Goal: Task Accomplishment & Management: Manage account settings

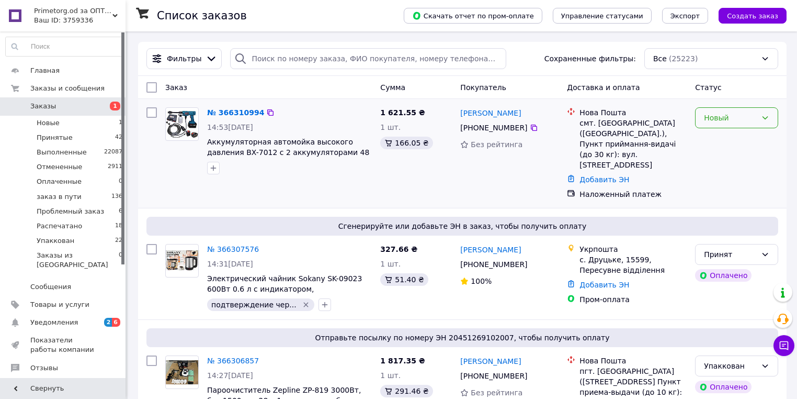
click at [722, 117] on div "Новый" at bounding box center [730, 118] width 53 height 12
click at [724, 140] on li "Принят" at bounding box center [737, 140] width 82 height 19
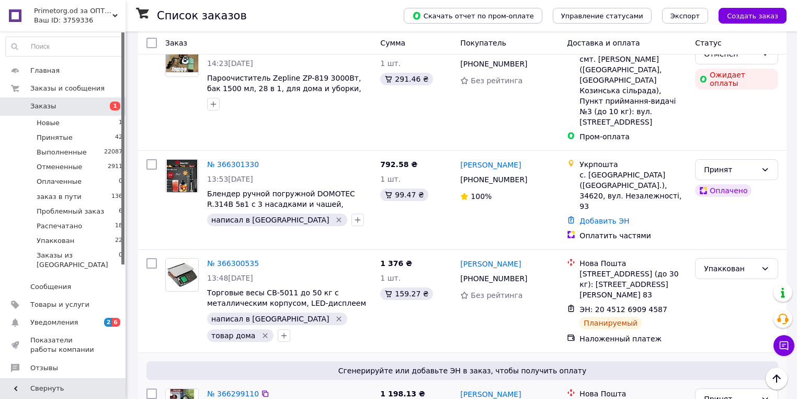
scroll to position [418, 0]
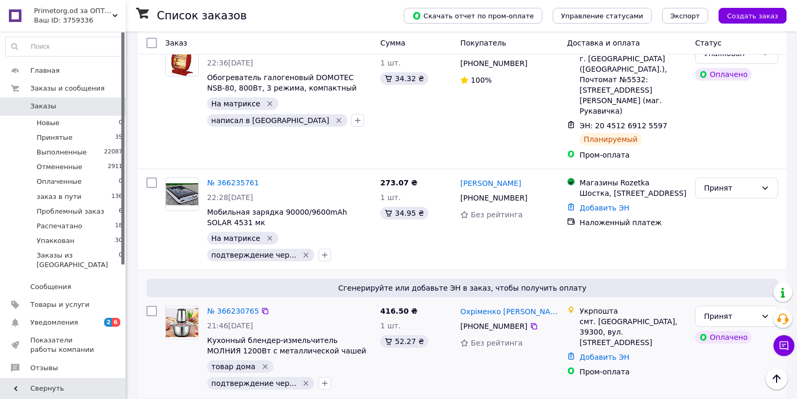
scroll to position [2427, 0]
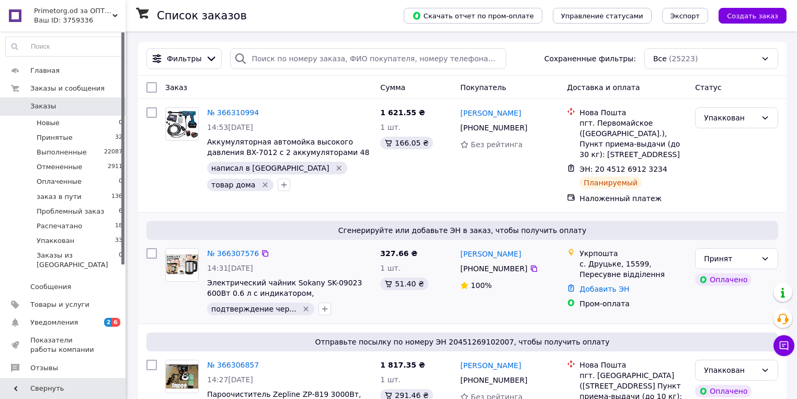
drag, startPoint x: 0, startPoint y: 0, endPoint x: 504, endPoint y: 235, distance: 556.0
click at [504, 235] on span "Сгенерируйте или добавьте ЭН в заказ, чтобы получить оплату" at bounding box center [463, 230] width 624 height 10
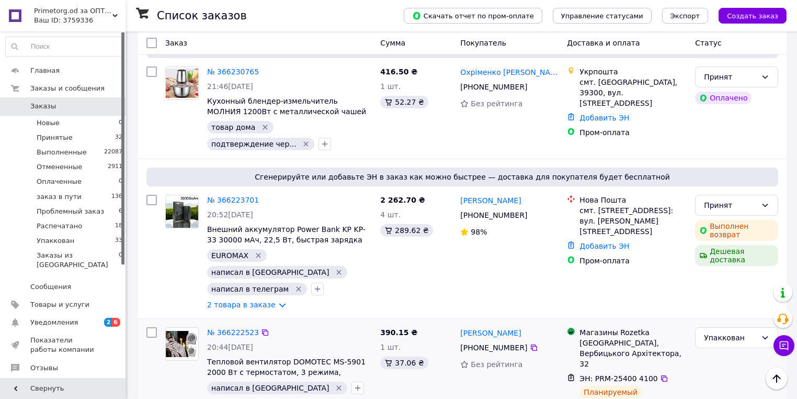
scroll to position [2804, 0]
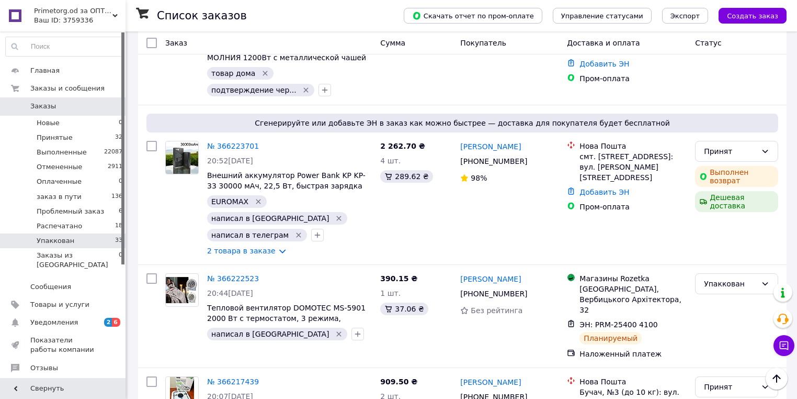
click at [73, 241] on li "Упаккован 33" at bounding box center [64, 240] width 129 height 15
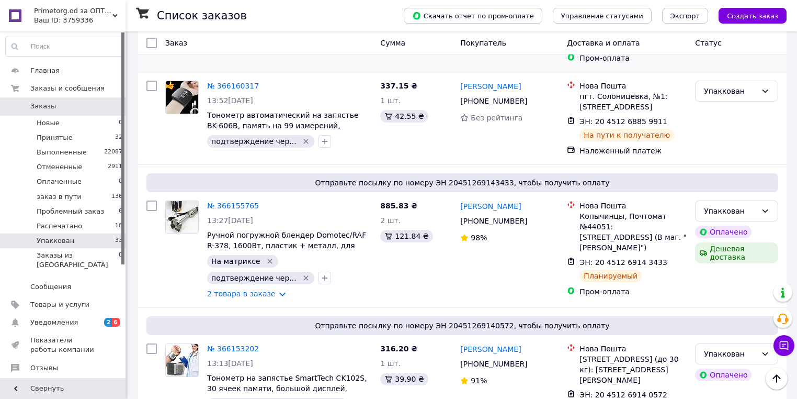
scroll to position [2009, 0]
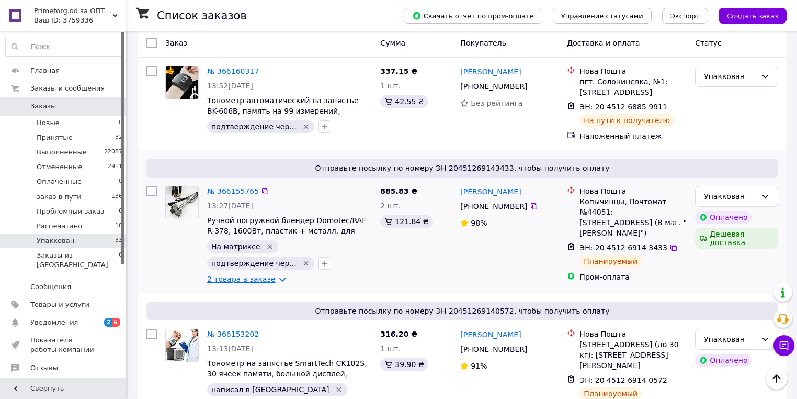
click at [231, 275] on link "2 товара в заказе" at bounding box center [241, 279] width 69 height 8
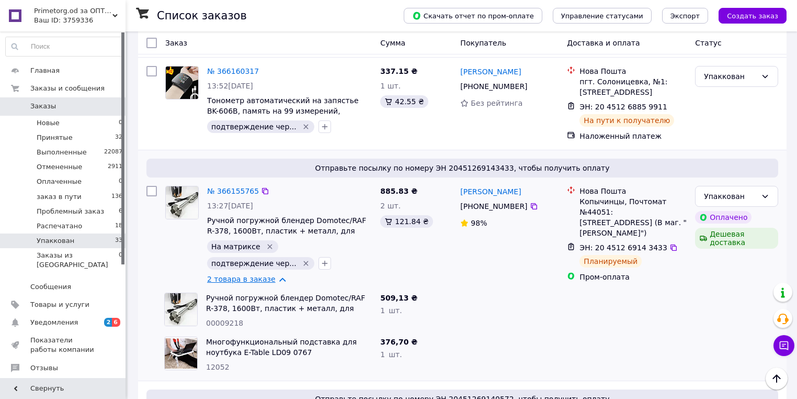
click at [231, 275] on link "2 товара в заказе" at bounding box center [241, 279] width 69 height 8
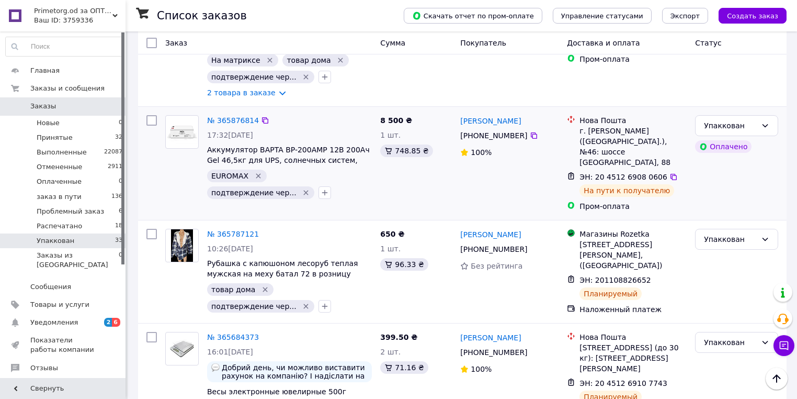
scroll to position [4645, 0]
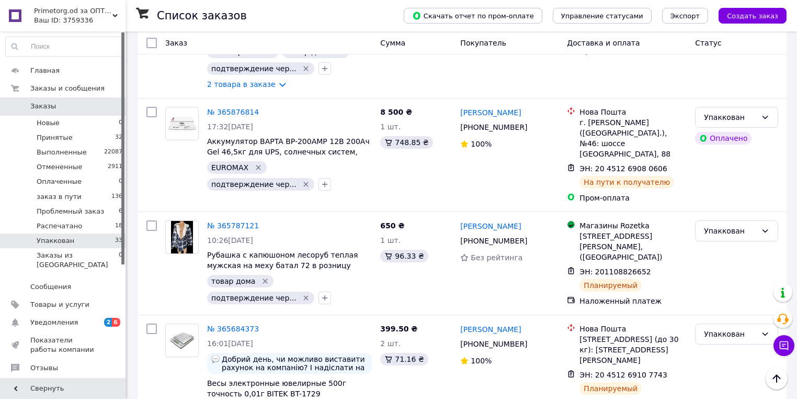
drag, startPoint x: 246, startPoint y: 347, endPoint x: 262, endPoint y: 386, distance: 41.6
click at [437, 353] on div "71.16 ₴" at bounding box center [416, 359] width 72 height 13
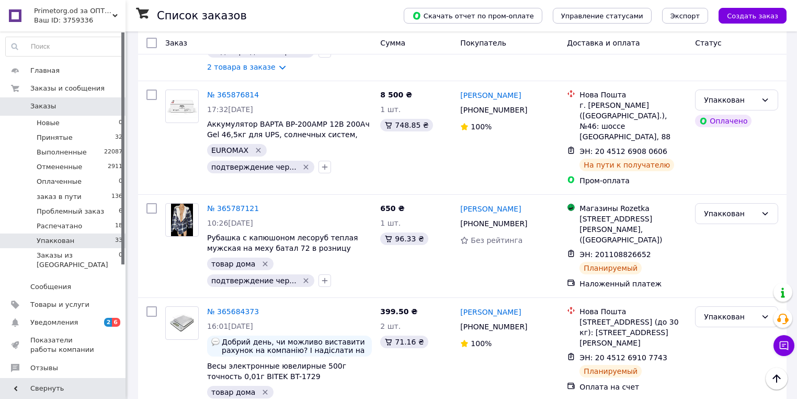
click at [64, 11] on span "Primetorg.od за ОПТом" at bounding box center [73, 10] width 78 height 9
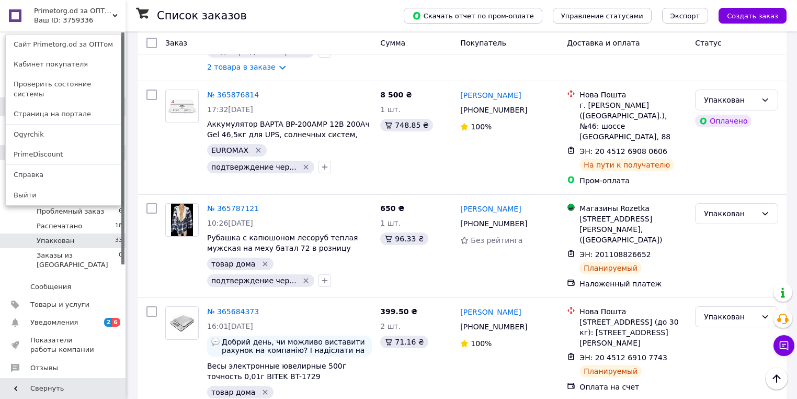
click at [75, 150] on link "PrimeDiscount" at bounding box center [63, 154] width 115 height 20
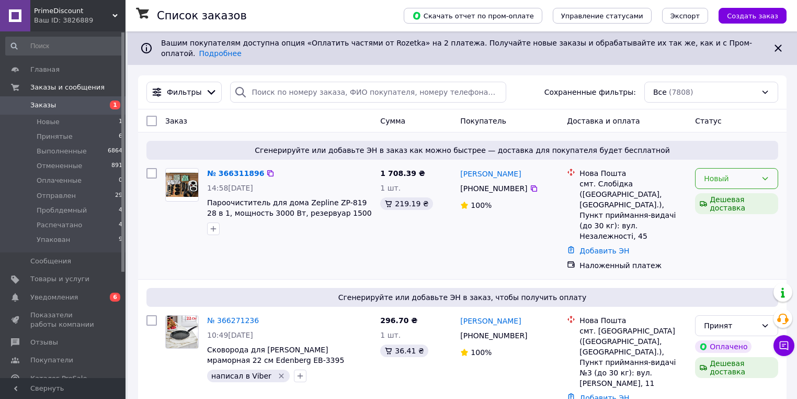
click at [727, 173] on div "Новый" at bounding box center [730, 179] width 53 height 12
click at [720, 196] on li "Принят" at bounding box center [737, 193] width 82 height 19
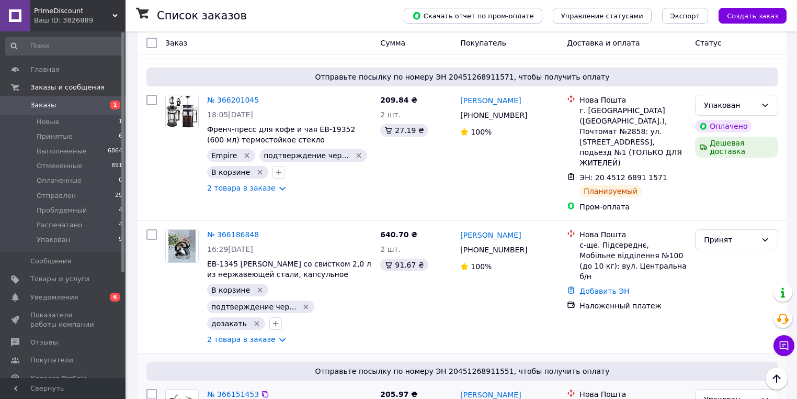
scroll to position [502, 0]
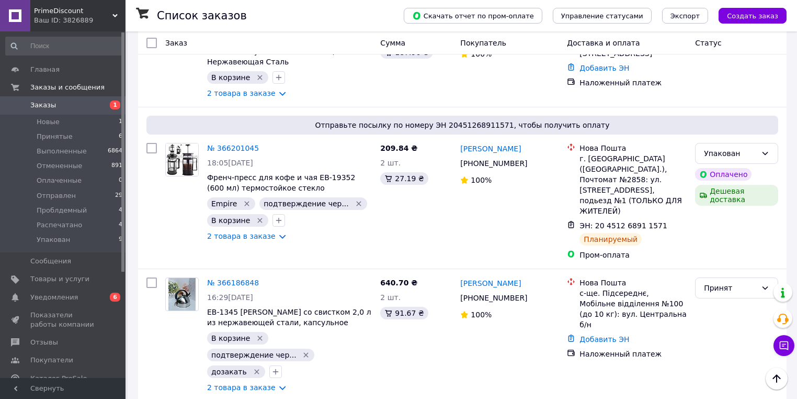
click at [62, 7] on span "PrimeDiscount" at bounding box center [73, 10] width 78 height 9
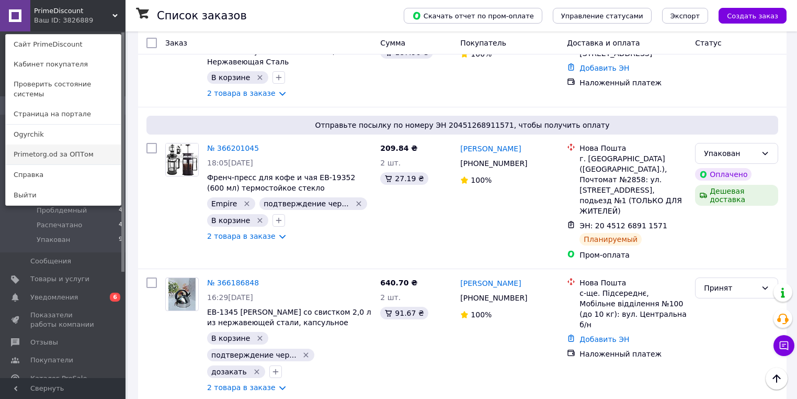
click at [97, 146] on link "Primetorg.od за ОПТом" at bounding box center [63, 154] width 115 height 20
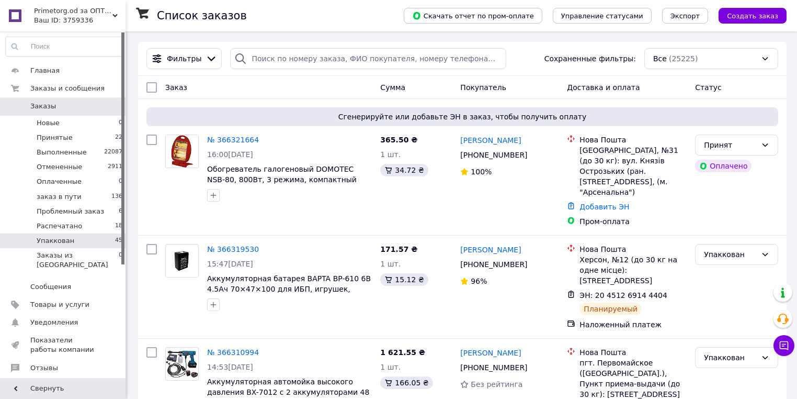
click at [107, 239] on li "Упаккован 45" at bounding box center [64, 240] width 129 height 15
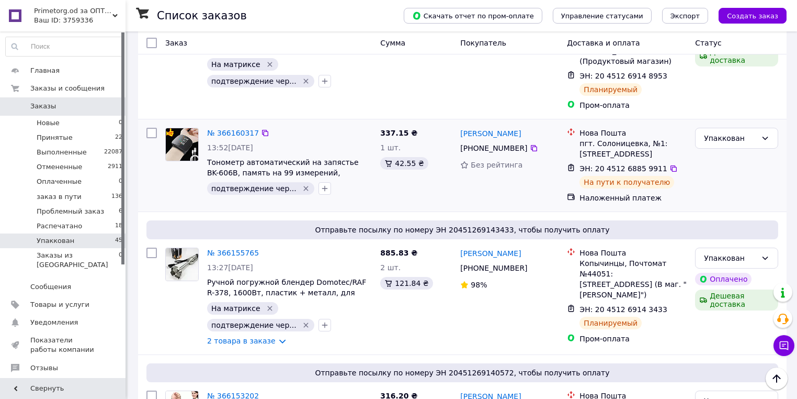
scroll to position [2427, 0]
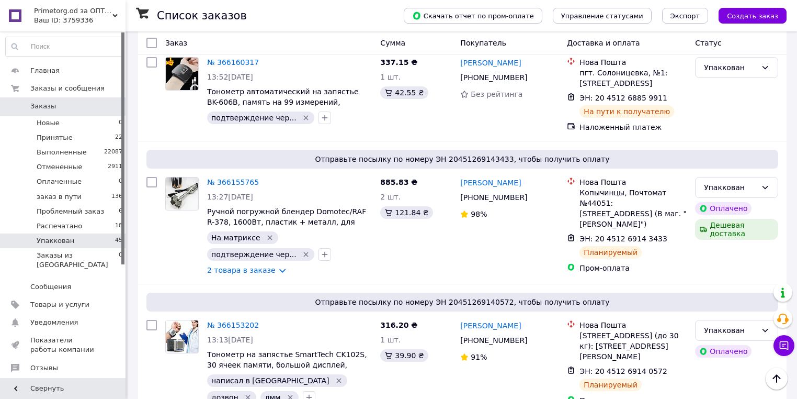
click at [75, 243] on li "Упаккован 45" at bounding box center [64, 240] width 129 height 15
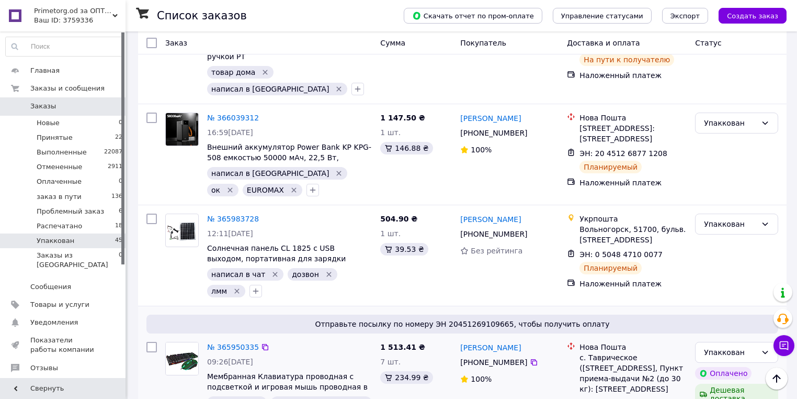
scroll to position [4227, 0]
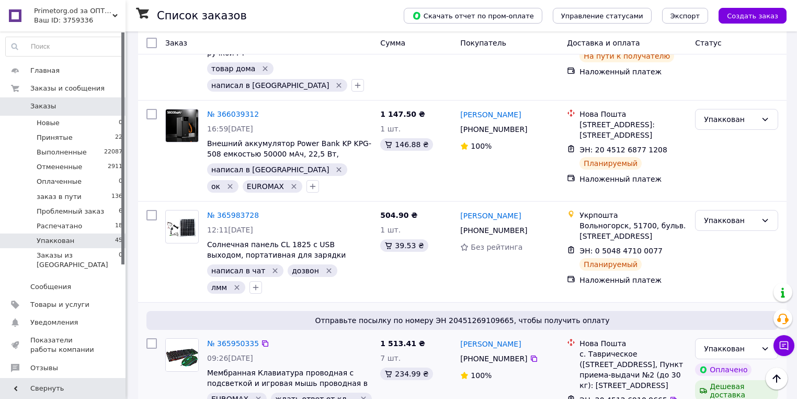
click at [328, 334] on div "№ 365950335 09:26, 10.10.2025 Мембранная Клавиатура проводная с подсветкой и иг…" at bounding box center [289, 395] width 173 height 123
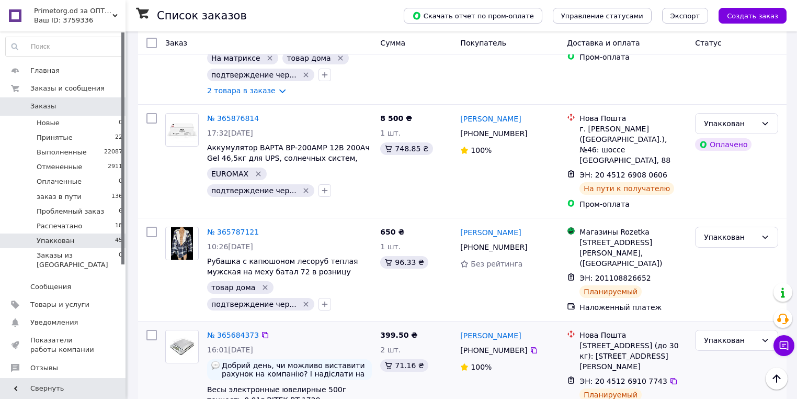
scroll to position [5063, 0]
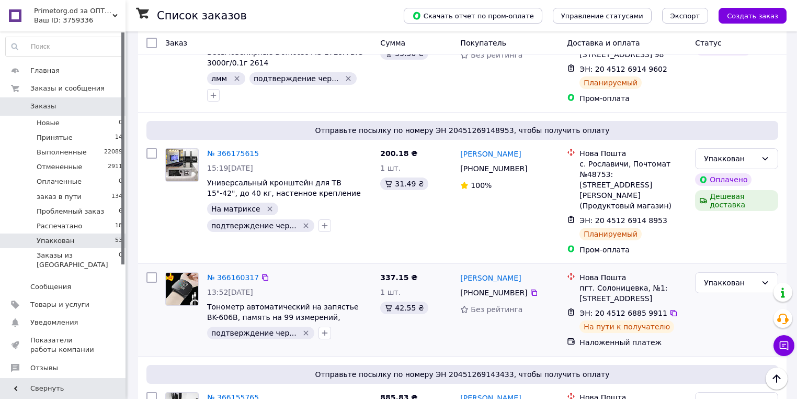
scroll to position [3264, 0]
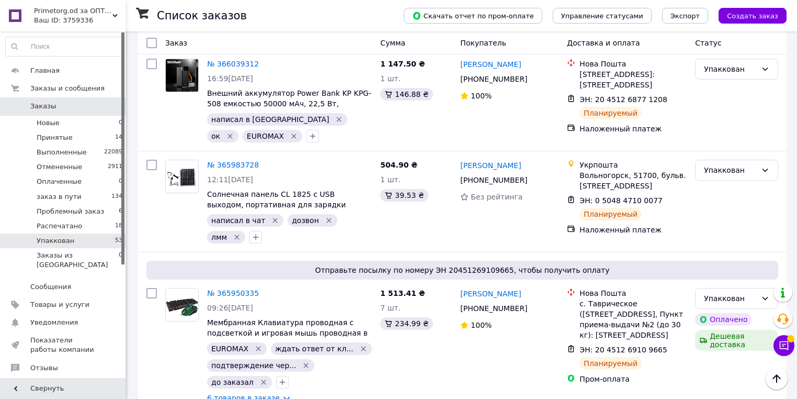
scroll to position [5280, 0]
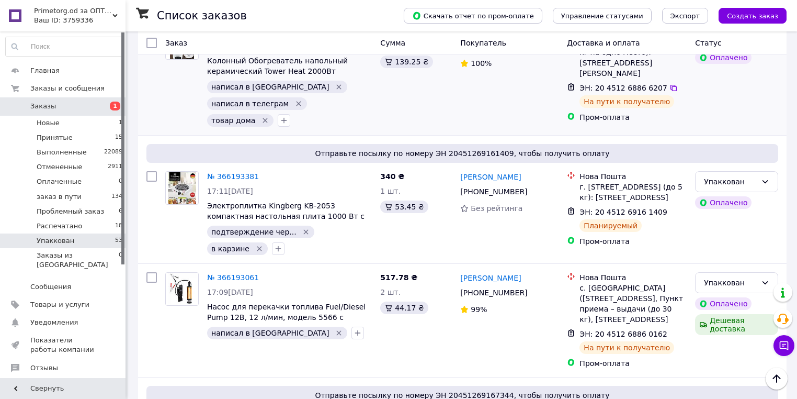
scroll to position [2636, 0]
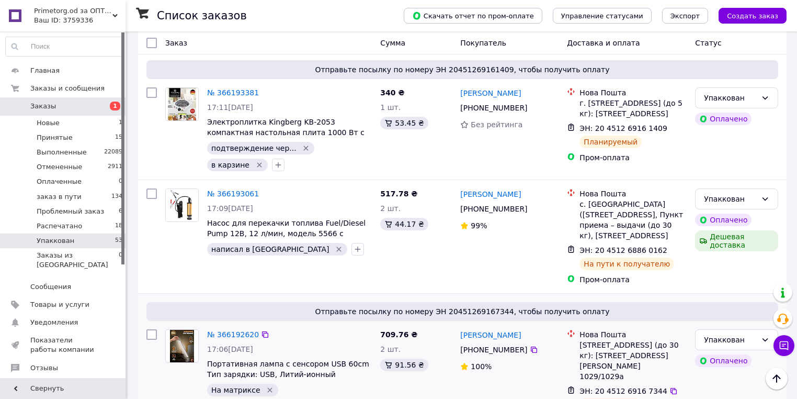
click at [538, 306] on span "Отправьте посылку по номеру ЭН 20451269167344, чтобы получить оплату" at bounding box center [463, 311] width 624 height 10
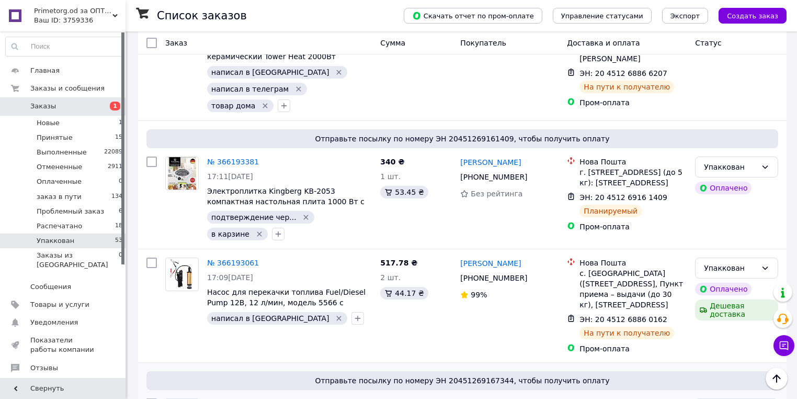
scroll to position [2553, 0]
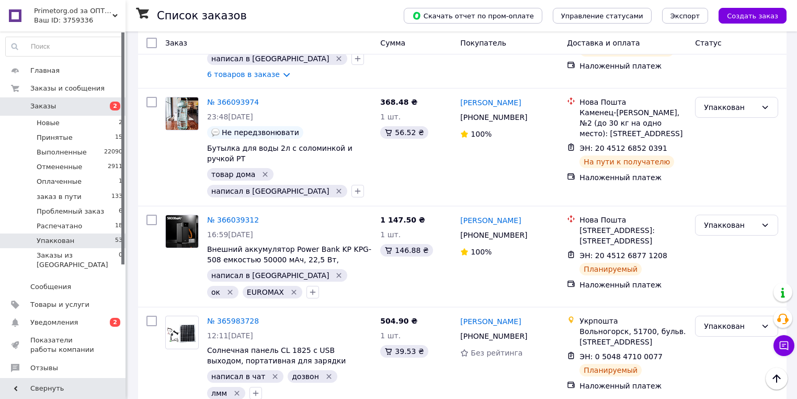
scroll to position [5147, 0]
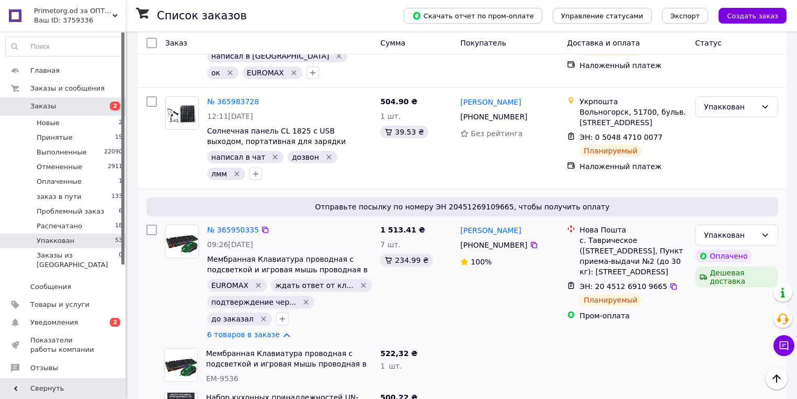
scroll to position [5356, 0]
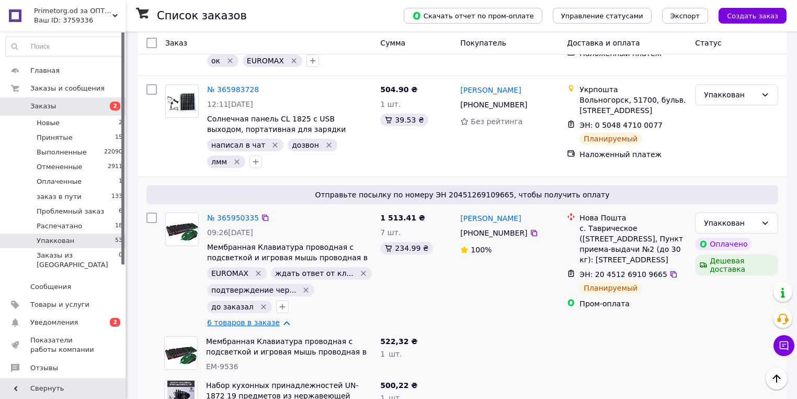
click at [236, 318] on link "6 товаров в заказе" at bounding box center [243, 322] width 73 height 8
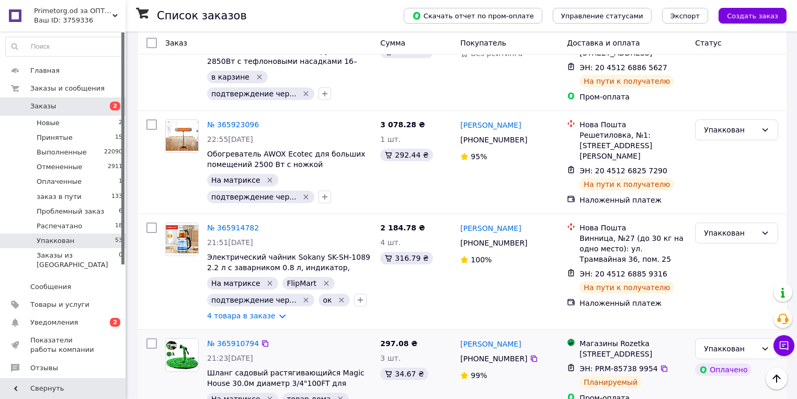
scroll to position [5691, 0]
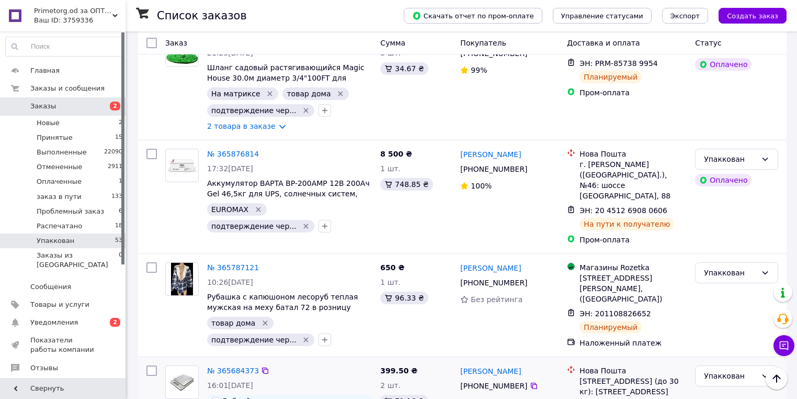
scroll to position [5992, 0]
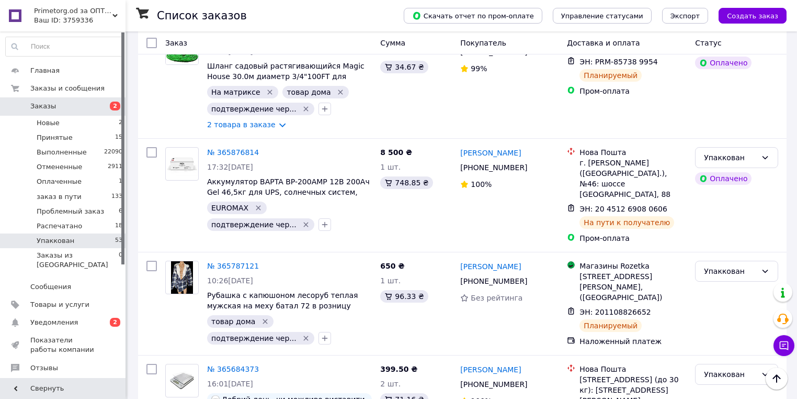
click at [47, 8] on span "Primetorg.od за ОПТом" at bounding box center [73, 10] width 78 height 9
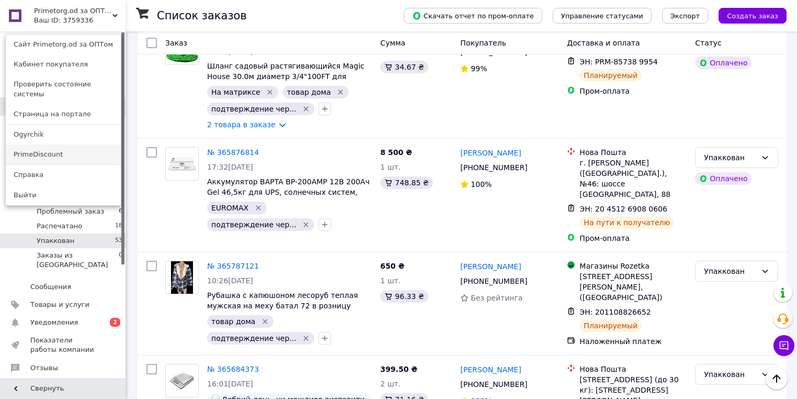
click at [89, 152] on link "PrimeDiscount" at bounding box center [63, 154] width 115 height 20
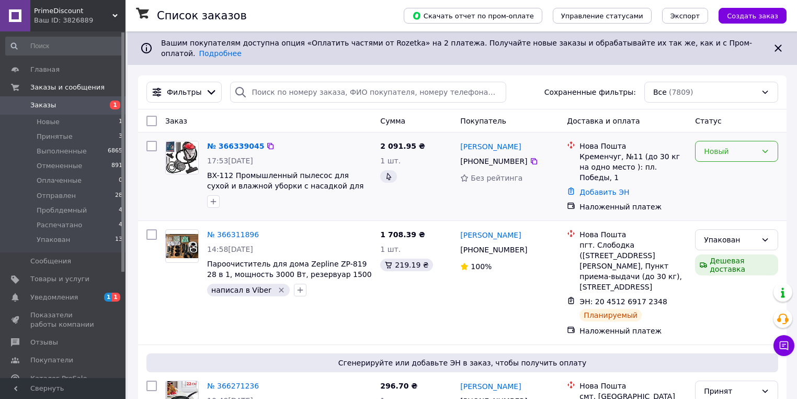
click at [724, 145] on div "Новый" at bounding box center [730, 151] width 53 height 12
click at [718, 167] on li "Принят" at bounding box center [737, 165] width 82 height 19
click at [240, 142] on link "№ 366339045" at bounding box center [233, 146] width 52 height 8
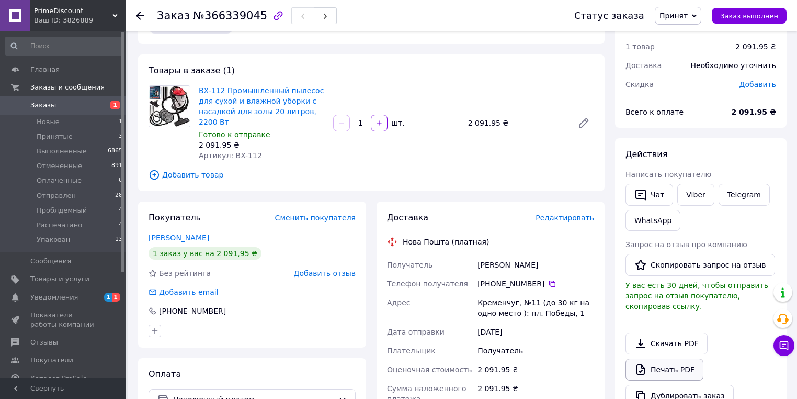
scroll to position [126, 0]
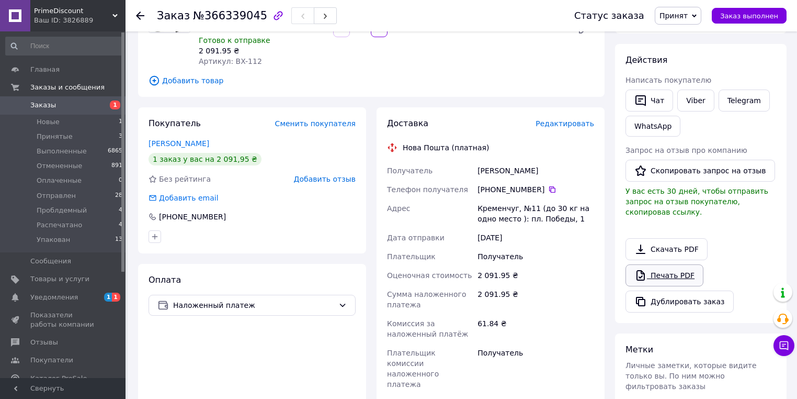
click at [661, 264] on link "Печать PDF" at bounding box center [665, 275] width 78 height 22
click at [695, 103] on link "Viber" at bounding box center [695, 100] width 37 height 22
click at [692, 104] on link "Viber" at bounding box center [695, 100] width 37 height 22
click at [695, 98] on link "Viber" at bounding box center [695, 100] width 37 height 22
click at [139, 13] on use at bounding box center [140, 16] width 8 height 8
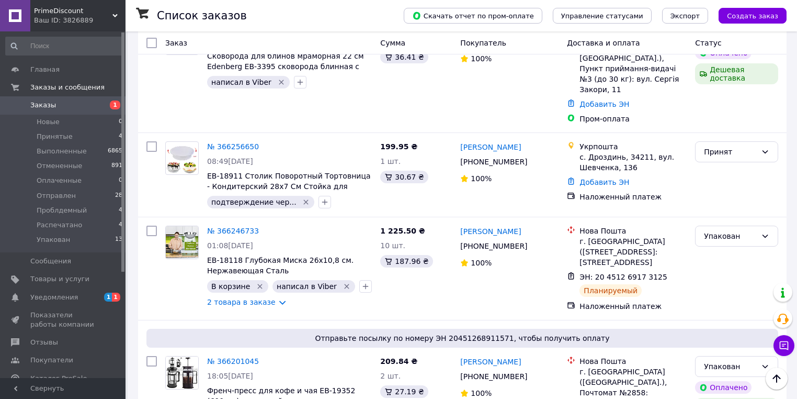
scroll to position [377, 0]
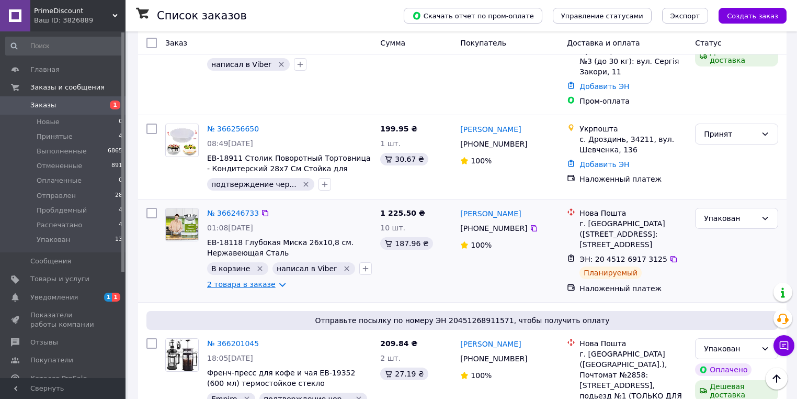
click at [253, 280] on link "2 товара в заказе" at bounding box center [241, 284] width 69 height 8
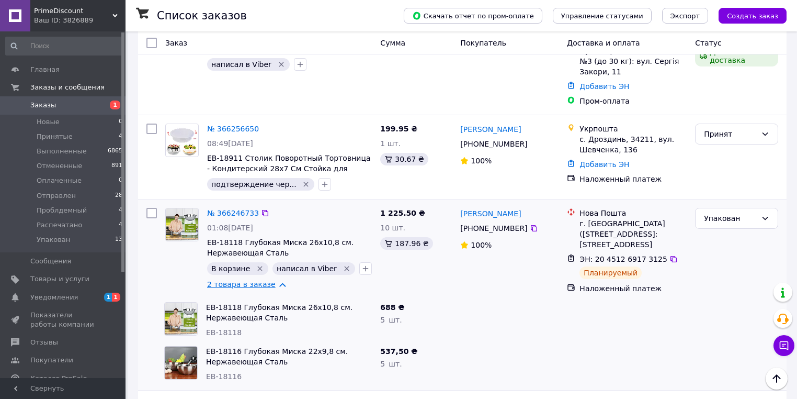
click at [253, 280] on link "2 товара в заказе" at bounding box center [241, 284] width 69 height 8
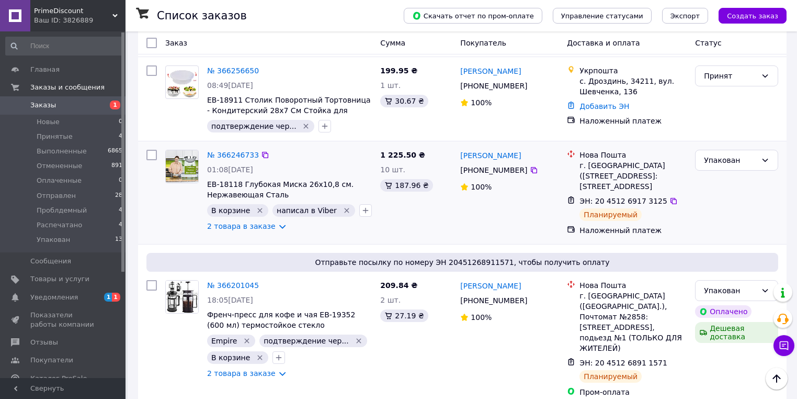
scroll to position [460, 0]
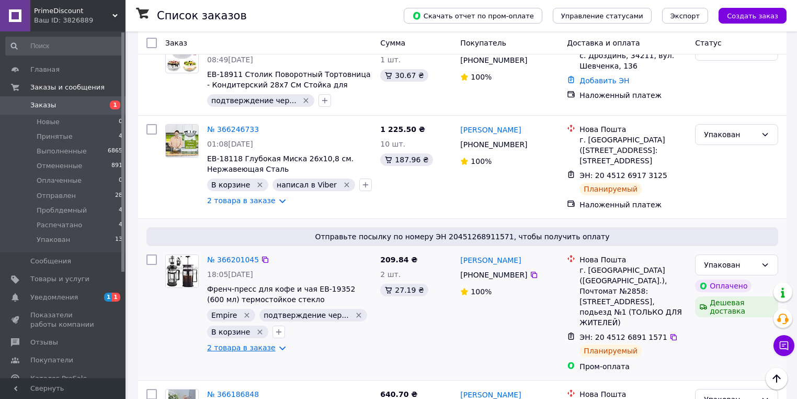
click at [236, 343] on link "2 товара в заказе" at bounding box center [241, 347] width 69 height 8
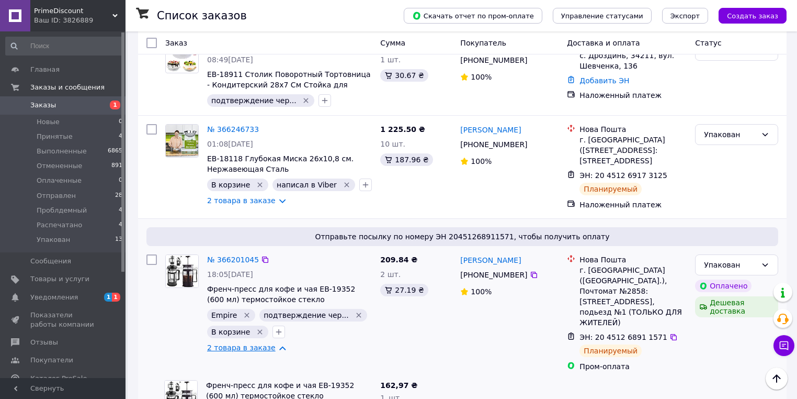
click at [237, 343] on link "2 товара в заказе" at bounding box center [241, 347] width 69 height 8
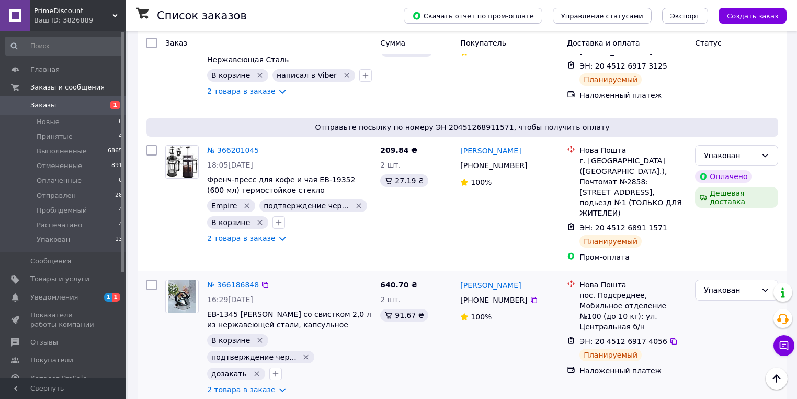
scroll to position [586, 0]
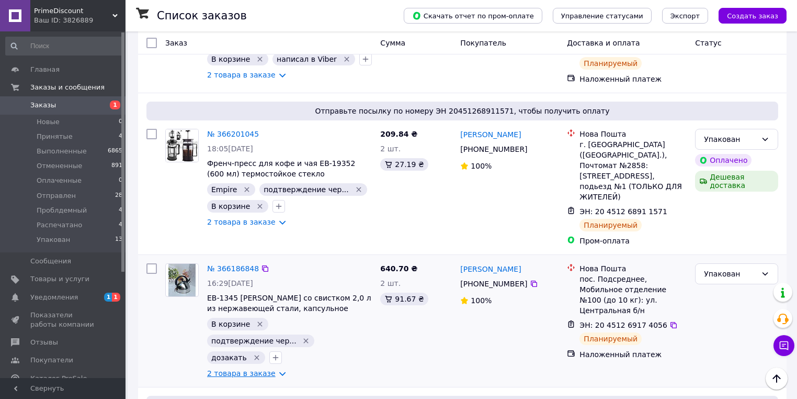
click at [238, 369] on link "2 товара в заказе" at bounding box center [241, 373] width 69 height 8
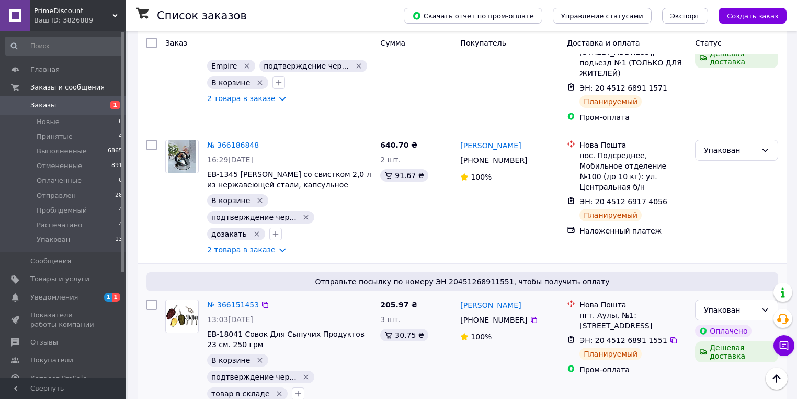
scroll to position [711, 0]
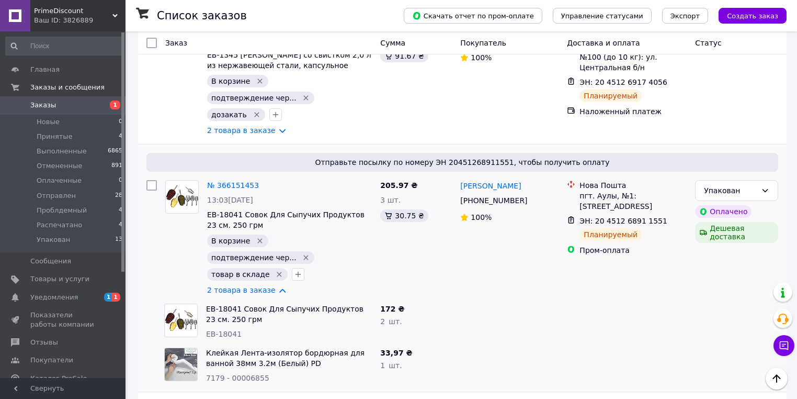
scroll to position [837, 0]
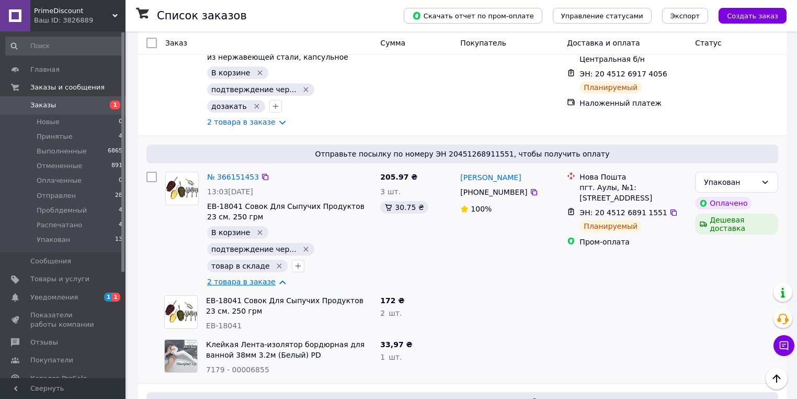
click at [238, 277] on link "2 товара в заказе" at bounding box center [241, 281] width 69 height 8
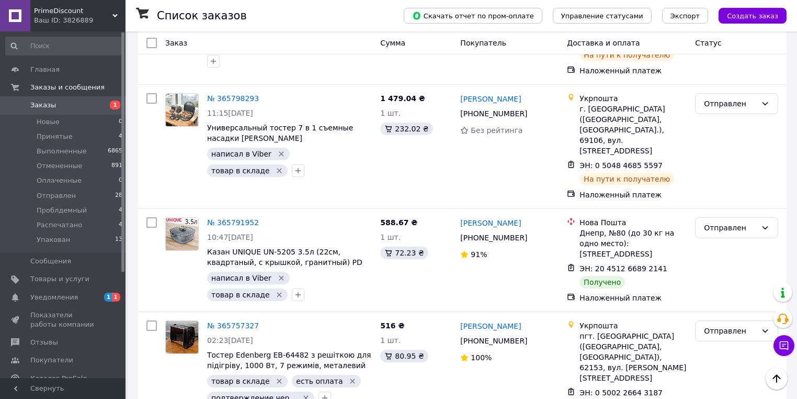
scroll to position [3264, 0]
click at [57, 9] on span "PrimeDiscount" at bounding box center [73, 10] width 78 height 9
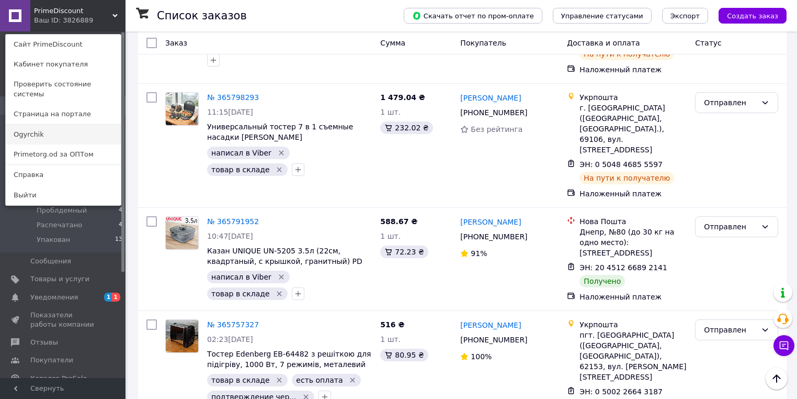
click at [105, 124] on link "Ogyrchik" at bounding box center [63, 134] width 115 height 20
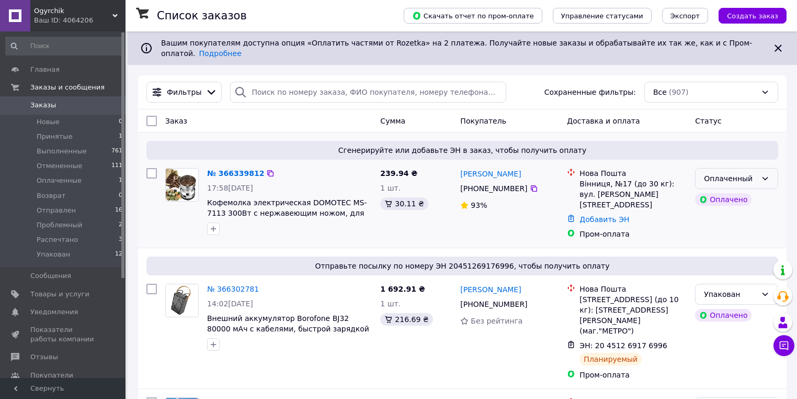
click at [722, 173] on div "Оплаченный" at bounding box center [730, 179] width 53 height 12
click at [724, 195] on li "Принят" at bounding box center [737, 193] width 82 height 19
click at [243, 169] on link "№ 366339812" at bounding box center [233, 173] width 52 height 8
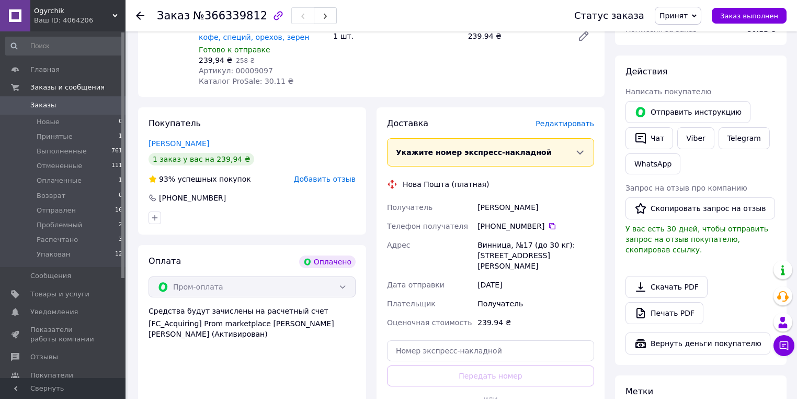
scroll to position [167, 0]
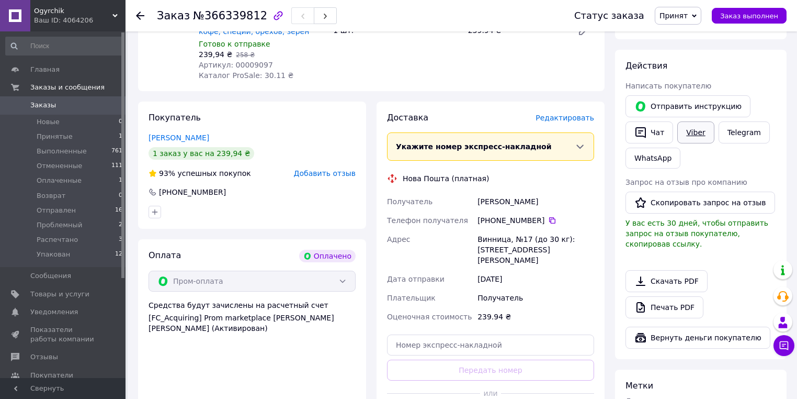
click at [693, 138] on link "Viber" at bounding box center [695, 132] width 37 height 22
click at [661, 297] on link "Печать PDF" at bounding box center [665, 307] width 78 height 22
click at [706, 130] on link "Viber" at bounding box center [695, 132] width 37 height 22
click at [140, 15] on use at bounding box center [140, 16] width 8 height 8
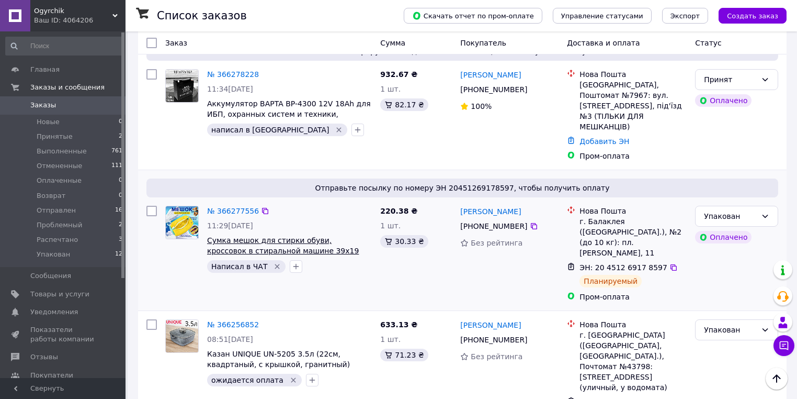
scroll to position [544, 0]
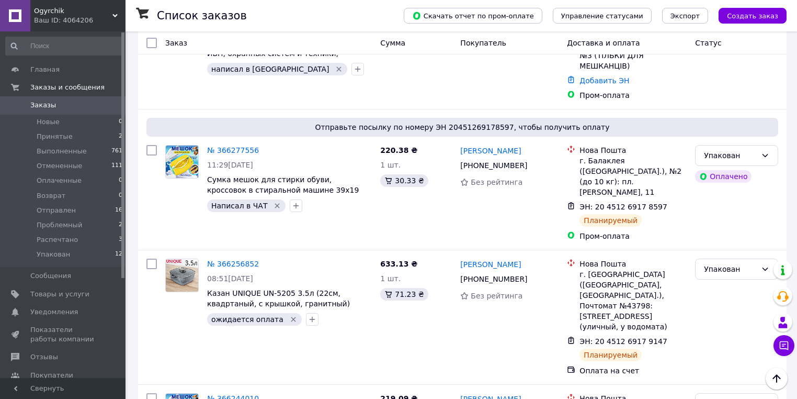
click at [57, 11] on span "Ogyrchik" at bounding box center [73, 10] width 78 height 9
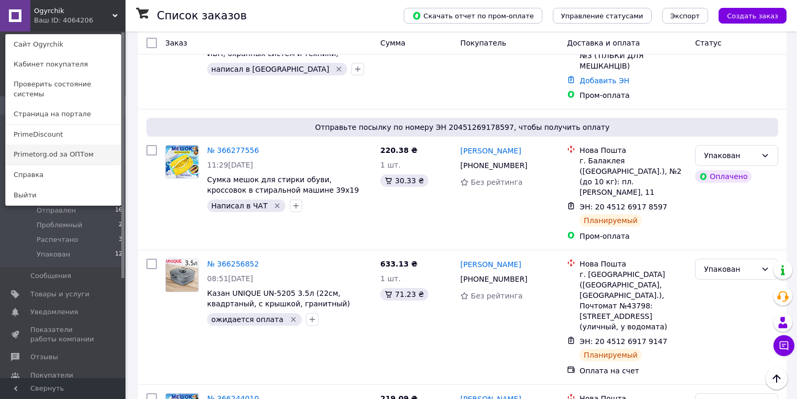
click at [106, 148] on link "Primetorg.od за ОПТом" at bounding box center [63, 154] width 115 height 20
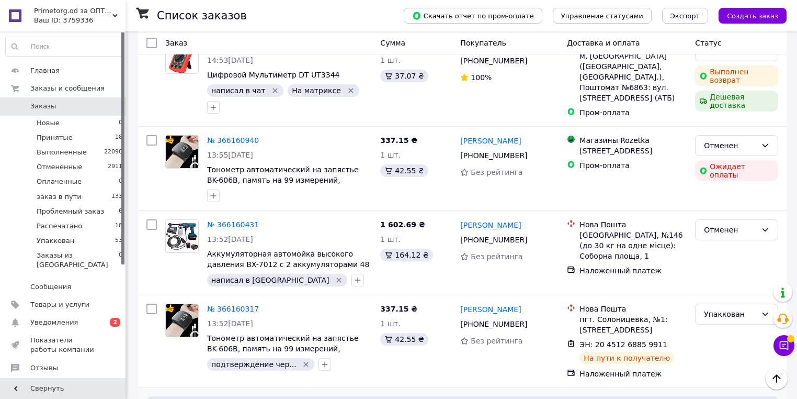
scroll to position [5691, 0]
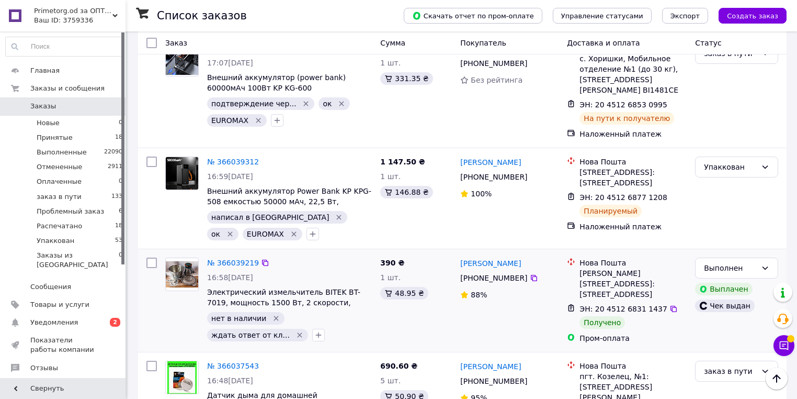
scroll to position [10546, 0]
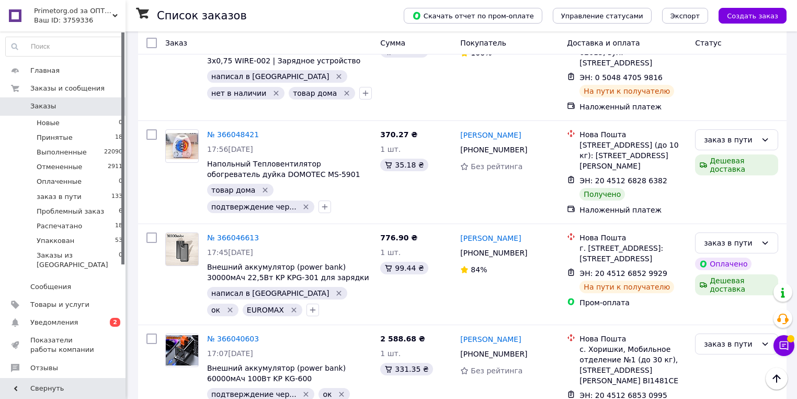
scroll to position [10169, 0]
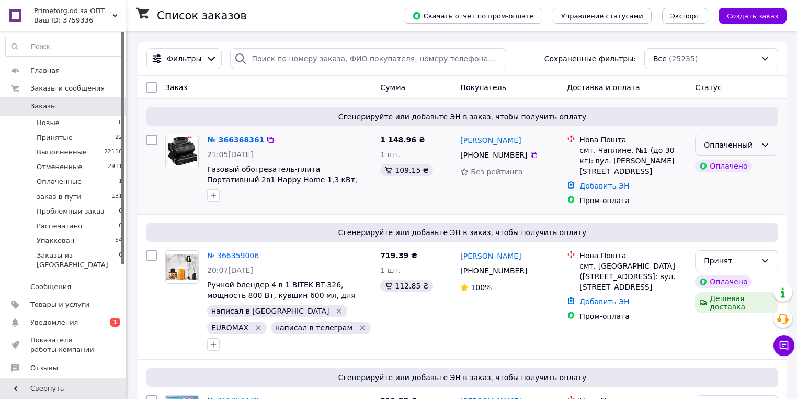
click at [734, 145] on div "Оплаченный" at bounding box center [730, 145] width 53 height 12
click at [726, 168] on li "Принят" at bounding box center [737, 167] width 82 height 19
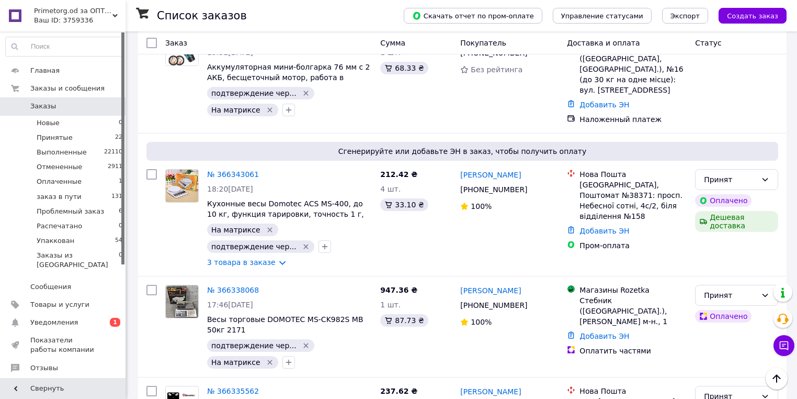
scroll to position [756, 0]
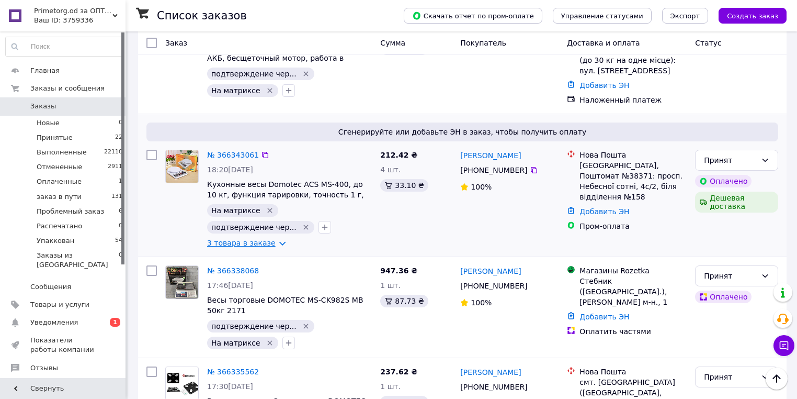
click at [251, 239] on link "3 товара в заказе" at bounding box center [241, 243] width 69 height 8
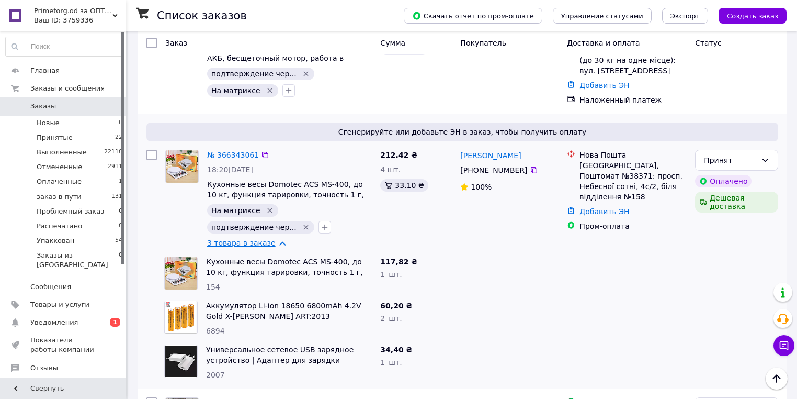
click at [251, 239] on link "3 товара в заказе" at bounding box center [241, 243] width 69 height 8
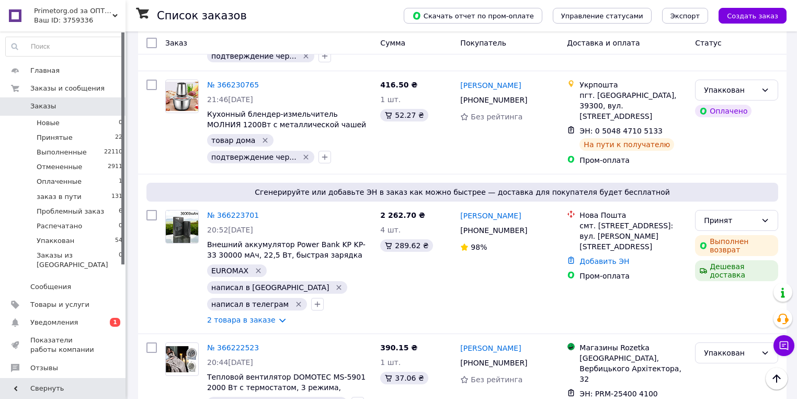
scroll to position [4522, 0]
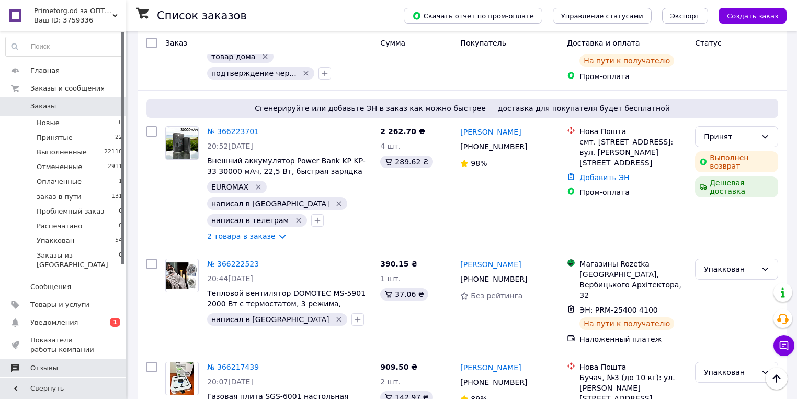
click at [46, 363] on span "Отзывы" at bounding box center [44, 367] width 28 height 9
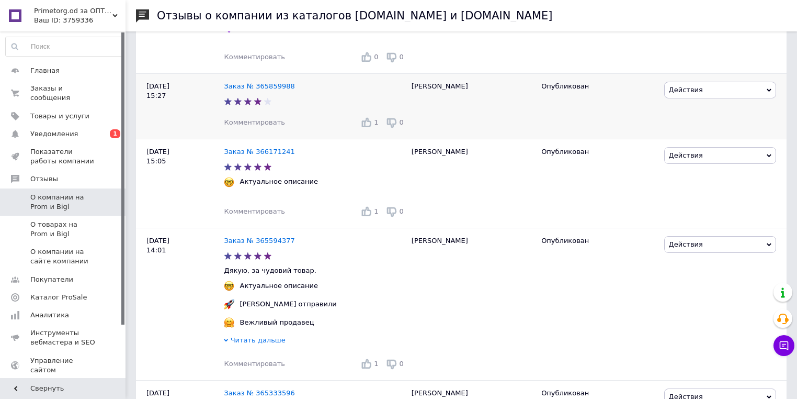
scroll to position [335, 0]
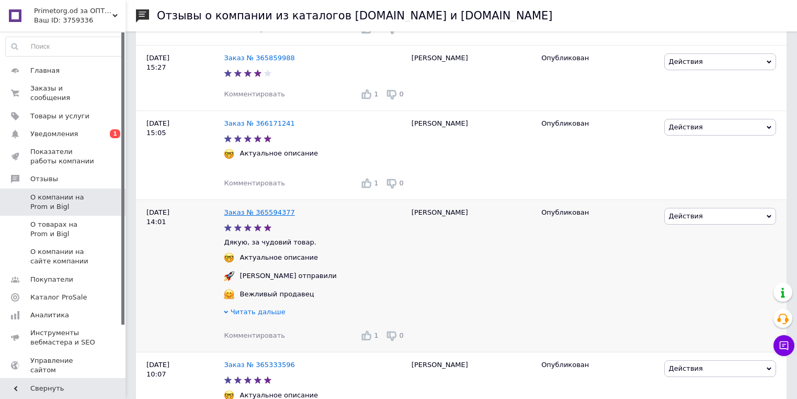
click at [232, 216] on link "Заказ № 365594377" at bounding box center [259, 212] width 71 height 8
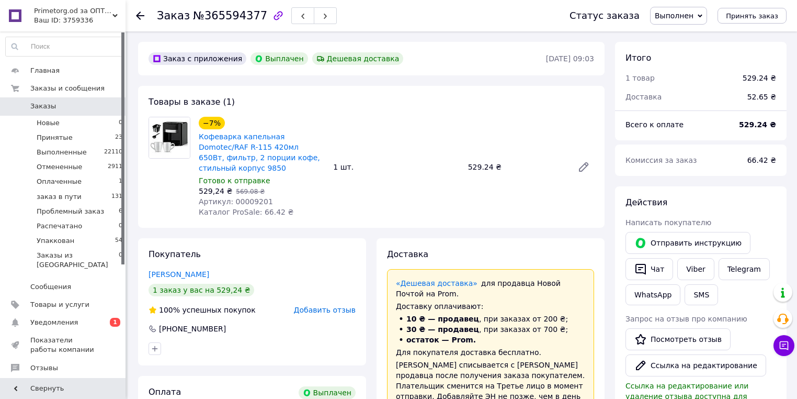
scroll to position [271, 0]
click at [139, 19] on icon at bounding box center [140, 16] width 8 height 8
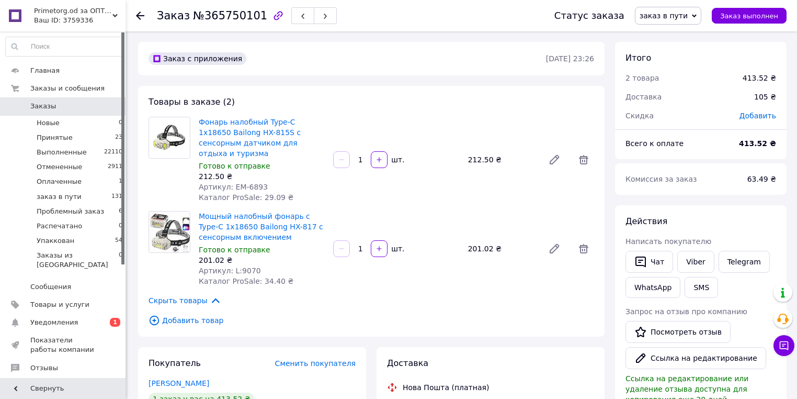
scroll to position [8, 0]
click at [53, 12] on span "Primetorg.od за ОПТом" at bounding box center [73, 10] width 78 height 9
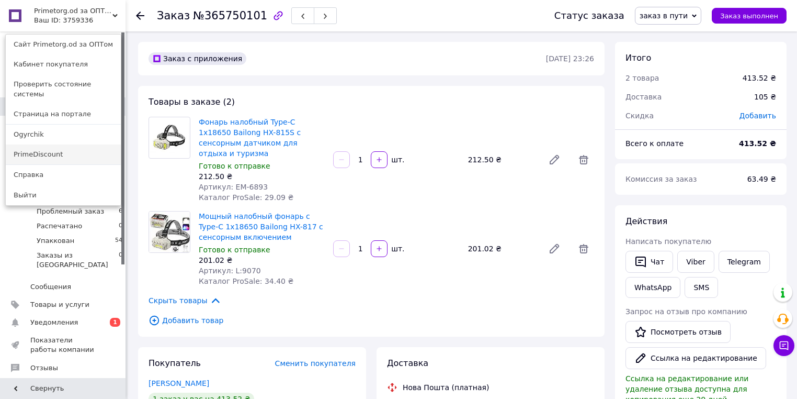
click at [71, 151] on link "PrimeDiscount" at bounding box center [63, 154] width 115 height 20
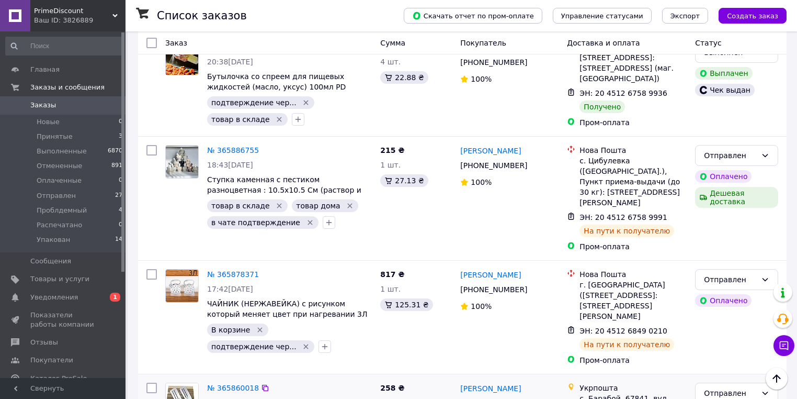
scroll to position [2427, 0]
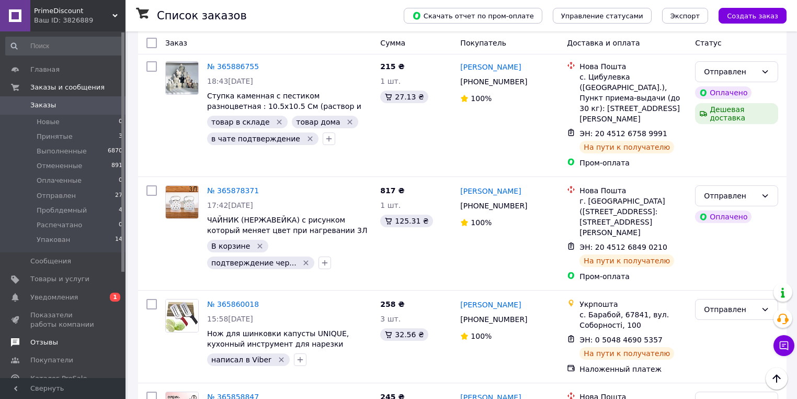
click at [45, 342] on span "Отзывы" at bounding box center [44, 341] width 28 height 9
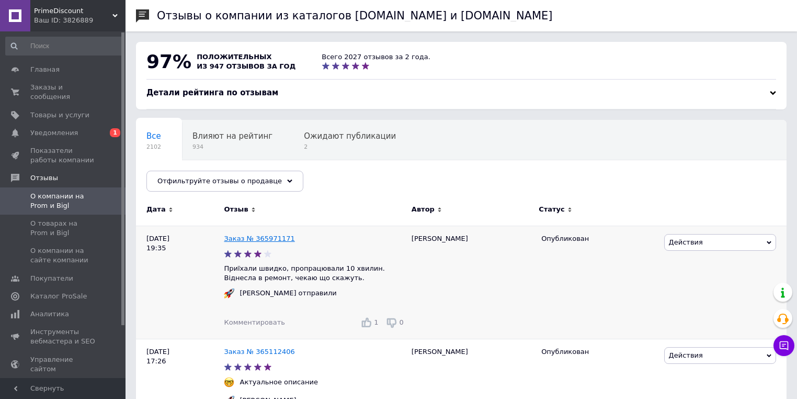
click at [236, 241] on link "Заказ № 365971171" at bounding box center [259, 238] width 71 height 8
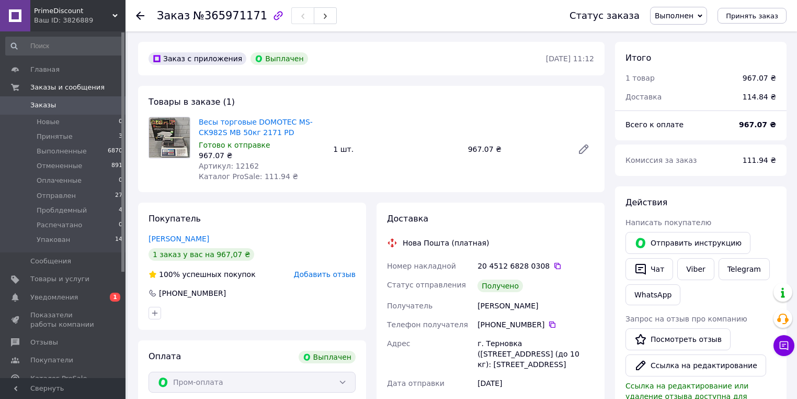
scroll to position [149, 0]
click at [139, 16] on icon at bounding box center [140, 16] width 8 height 8
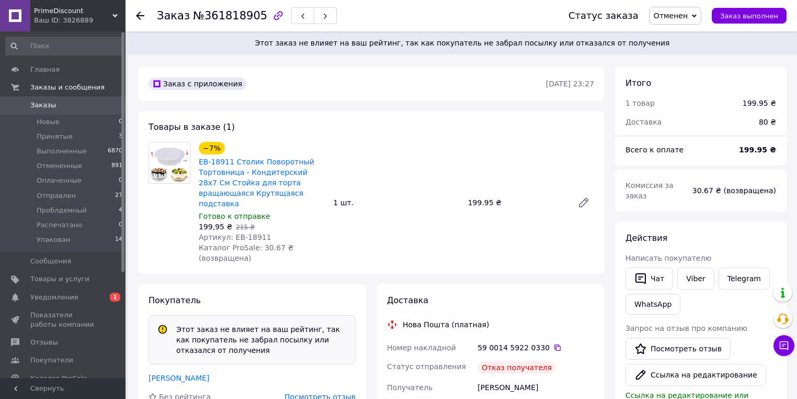
scroll to position [333, 0]
click at [139, 17] on icon at bounding box center [140, 16] width 8 height 8
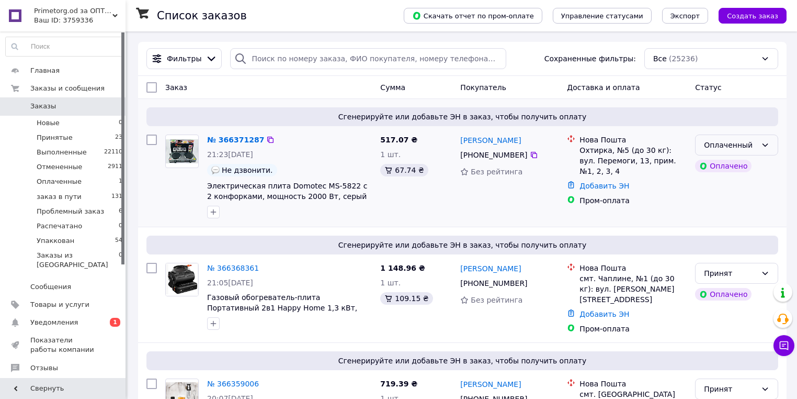
click at [728, 142] on div "Оплаченный" at bounding box center [730, 145] width 53 height 12
click at [717, 166] on li "Принят" at bounding box center [737, 167] width 82 height 19
click at [52, 12] on span "Primetorg.od за ОПТом" at bounding box center [73, 10] width 78 height 9
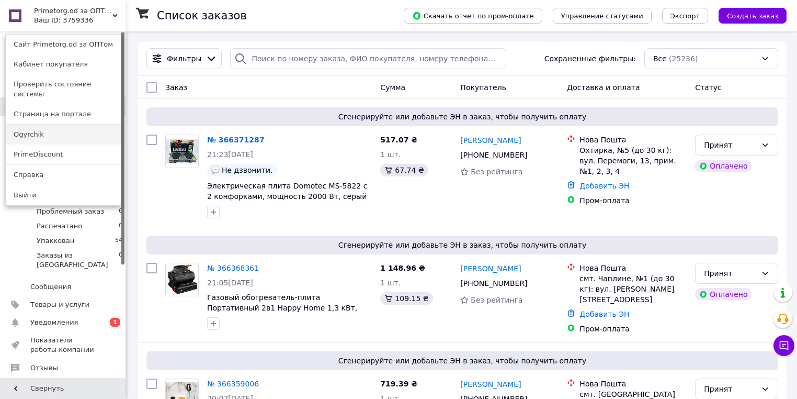
click at [84, 127] on link "Ogyrchik" at bounding box center [63, 134] width 115 height 20
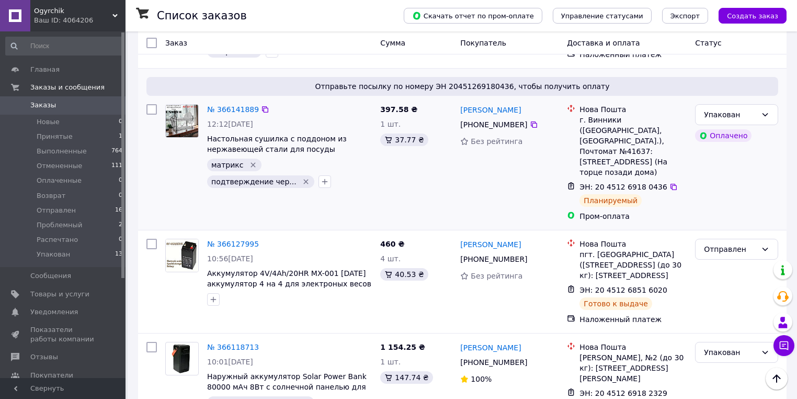
scroll to position [1172, 0]
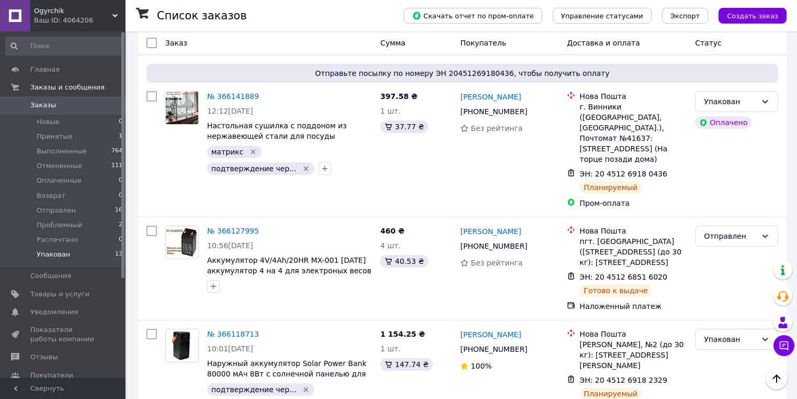
click at [81, 257] on li "Упакован 13" at bounding box center [64, 257] width 129 height 20
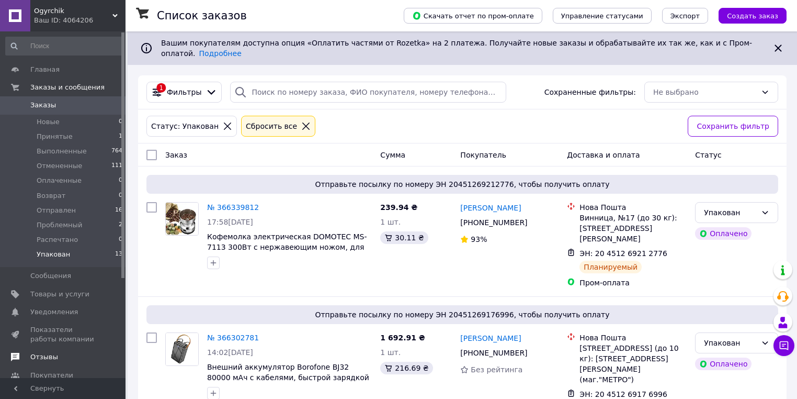
click at [48, 354] on span "Отзывы" at bounding box center [44, 356] width 28 height 9
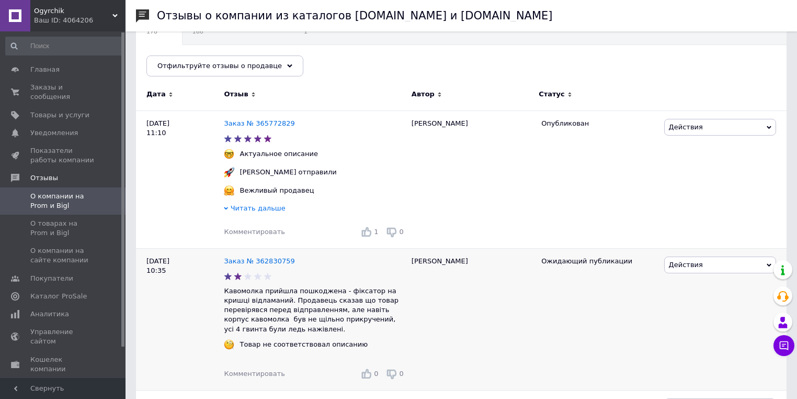
scroll to position [126, 0]
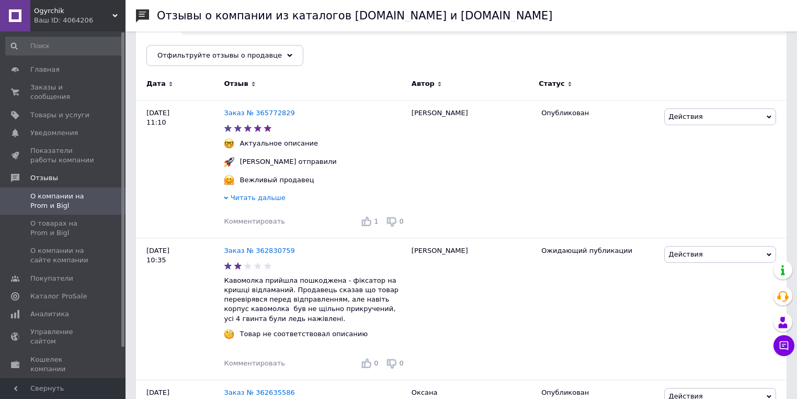
click at [51, 12] on span "Ogyrchik" at bounding box center [73, 10] width 78 height 9
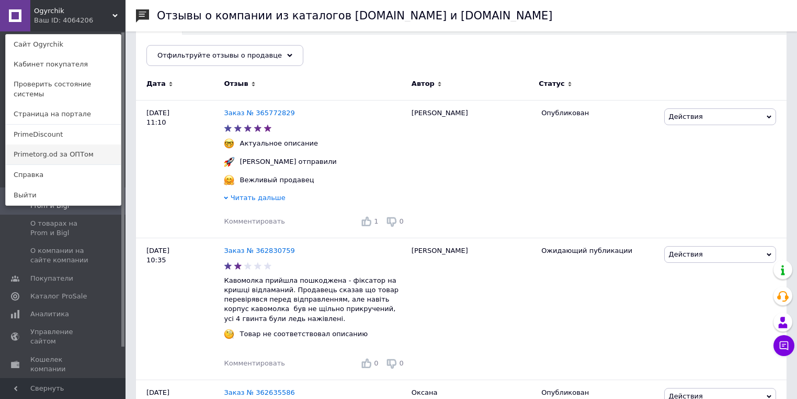
click at [107, 146] on link "Primetorg.od за ОПТом" at bounding box center [63, 154] width 115 height 20
